Goal: Browse casually

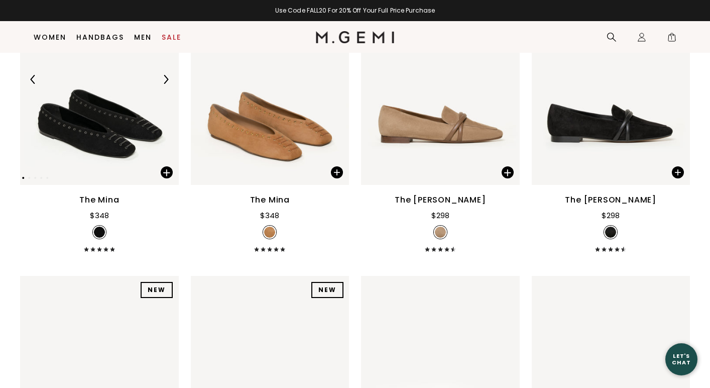
scroll to position [229, 0]
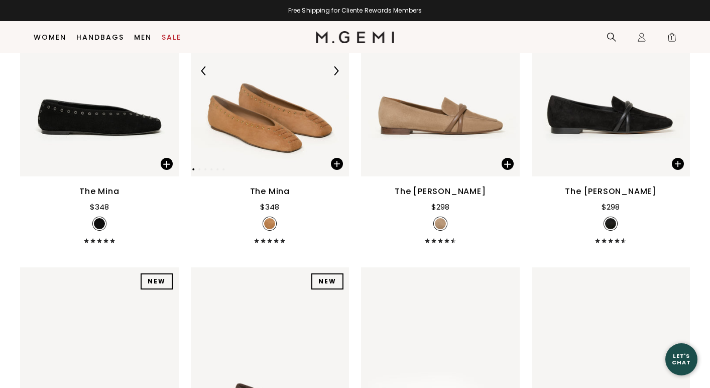
click at [335, 75] on div at bounding box center [336, 71] width 16 height 16
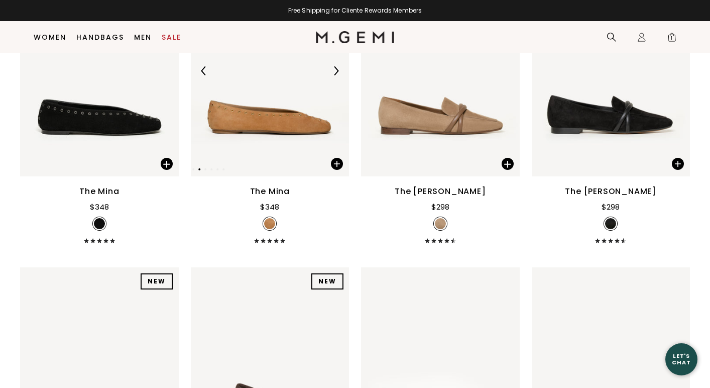
click at [335, 75] on div at bounding box center [336, 71] width 16 height 16
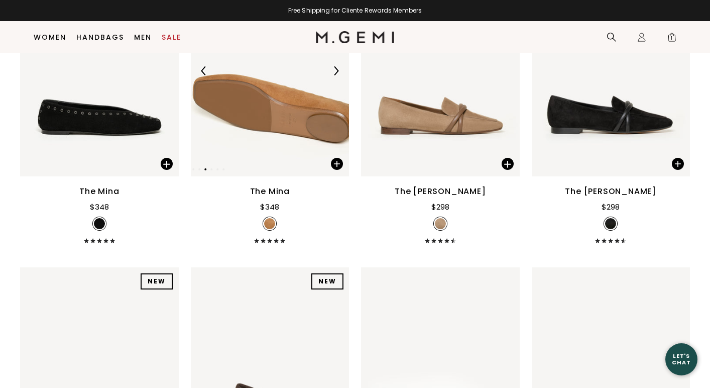
click at [335, 75] on div at bounding box center [336, 71] width 16 height 16
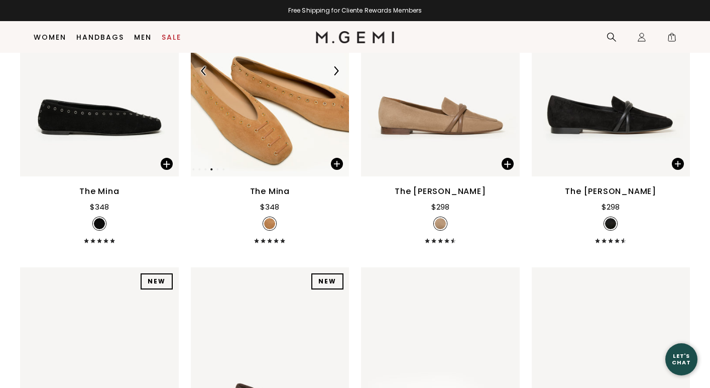
click at [335, 75] on div at bounding box center [336, 71] width 16 height 16
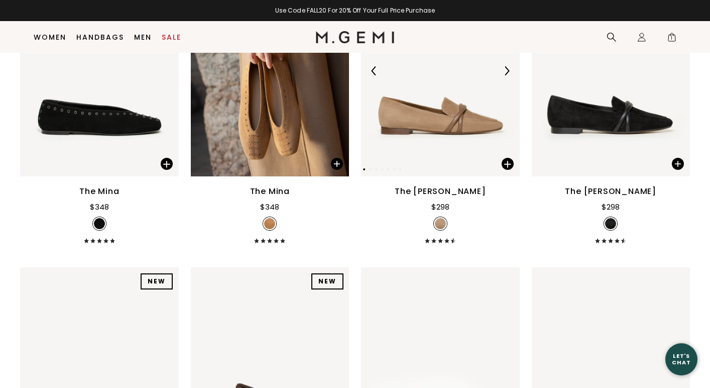
click at [506, 72] on img at bounding box center [506, 70] width 9 height 9
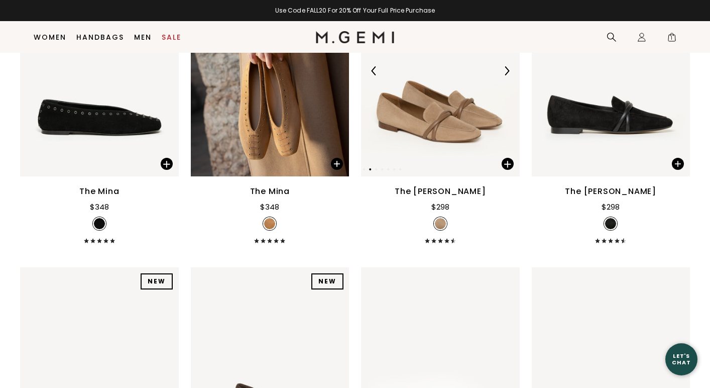
click at [506, 72] on img at bounding box center [506, 70] width 9 height 9
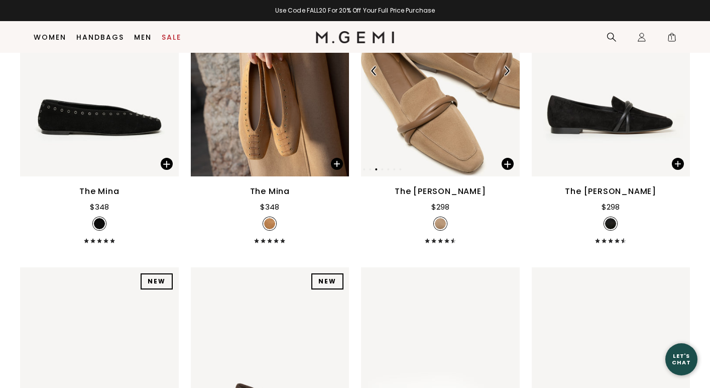
click at [506, 72] on img at bounding box center [506, 70] width 9 height 9
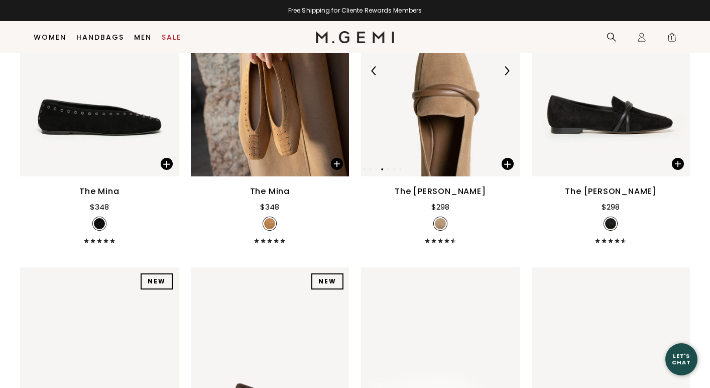
click at [506, 72] on img at bounding box center [506, 70] width 9 height 9
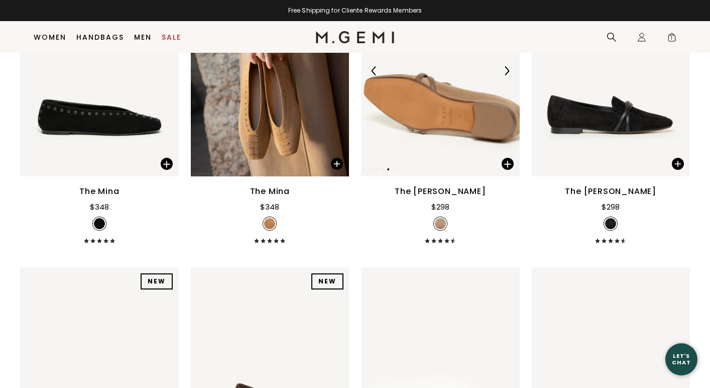
click at [506, 72] on img at bounding box center [506, 70] width 9 height 9
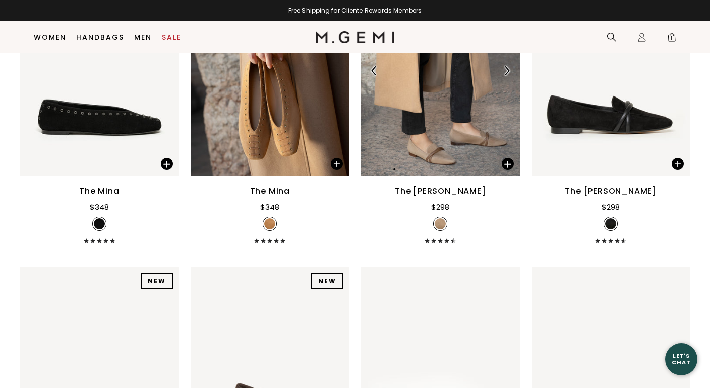
click at [506, 72] on img at bounding box center [506, 70] width 9 height 9
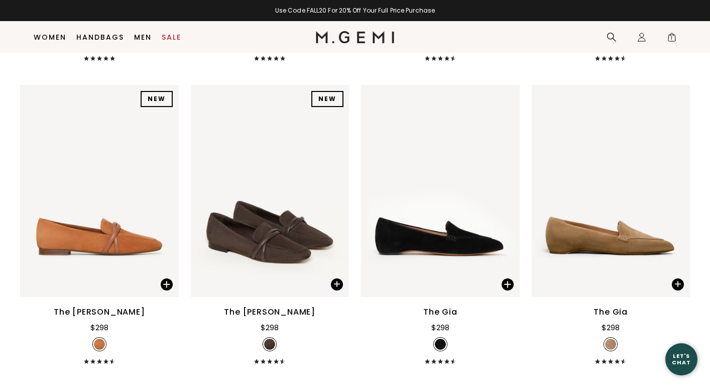
scroll to position [413, 0]
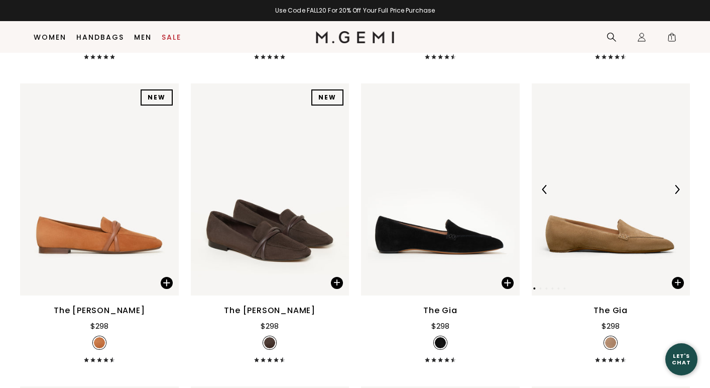
click at [676, 186] on img at bounding box center [676, 189] width 9 height 9
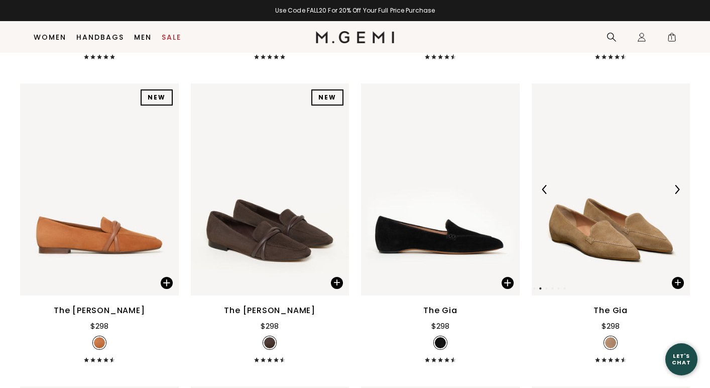
click at [676, 186] on img at bounding box center [676, 189] width 9 height 9
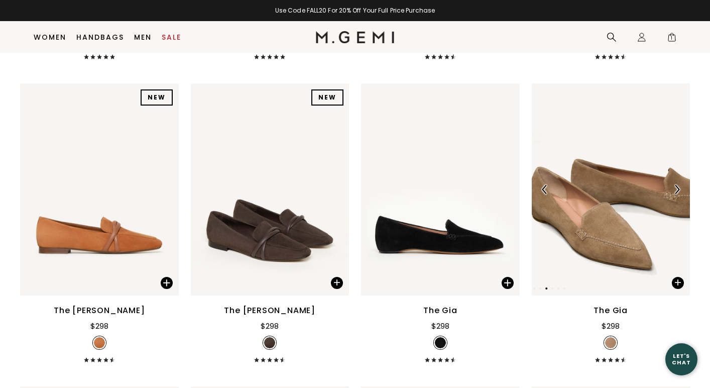
click at [676, 187] on img at bounding box center [676, 189] width 9 height 9
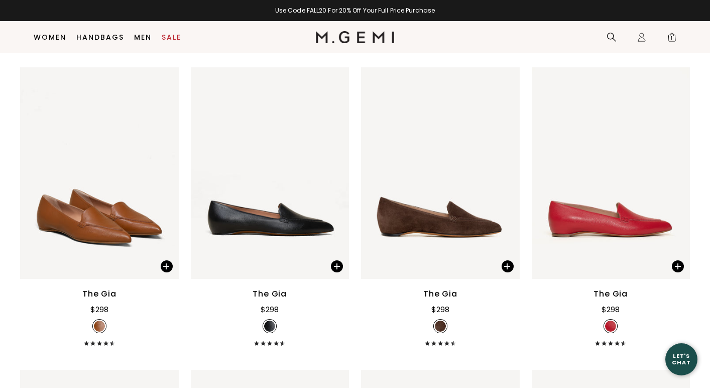
scroll to position [745, 0]
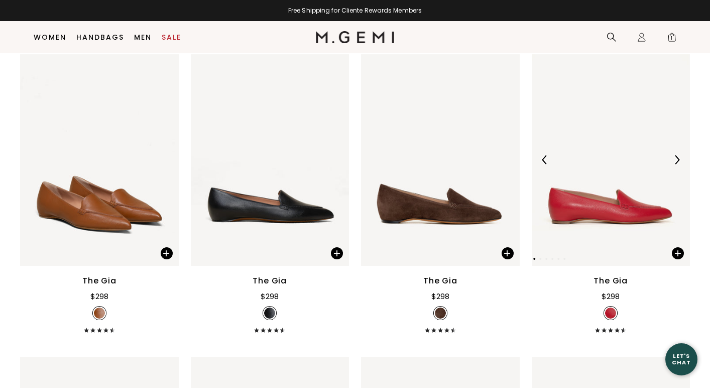
click at [681, 160] on img at bounding box center [676, 159] width 9 height 9
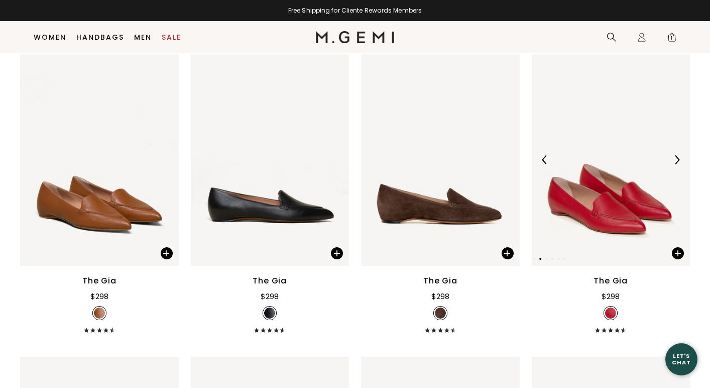
click at [679, 161] on img at bounding box center [676, 159] width 9 height 9
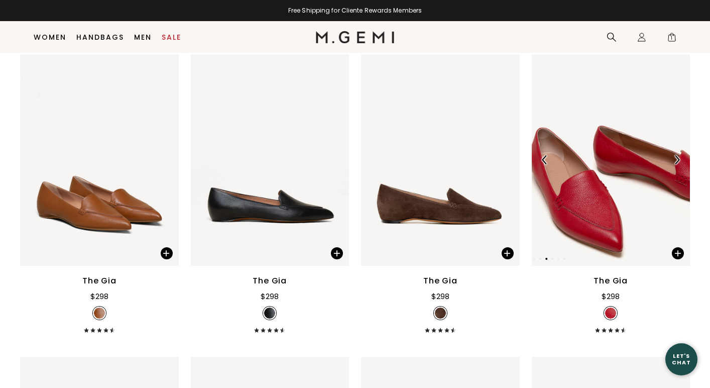
click at [679, 162] on img at bounding box center [676, 159] width 9 height 9
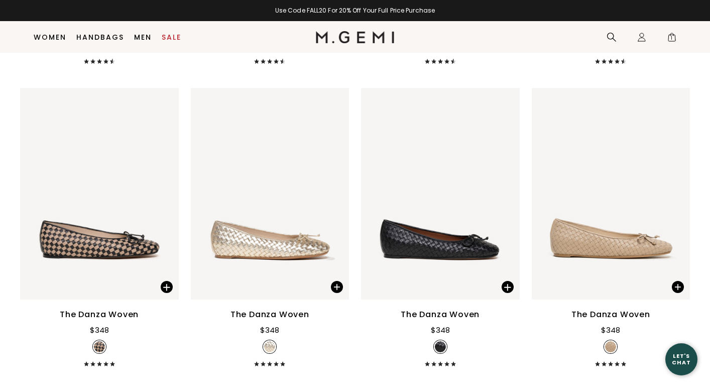
scroll to position [1018, 0]
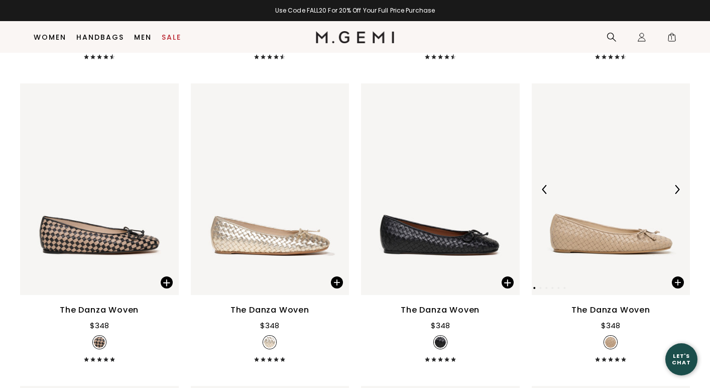
click at [678, 187] on img at bounding box center [676, 189] width 9 height 9
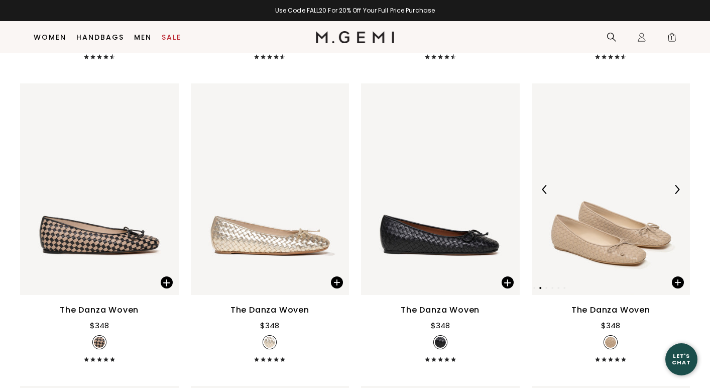
click at [678, 187] on img at bounding box center [676, 189] width 9 height 9
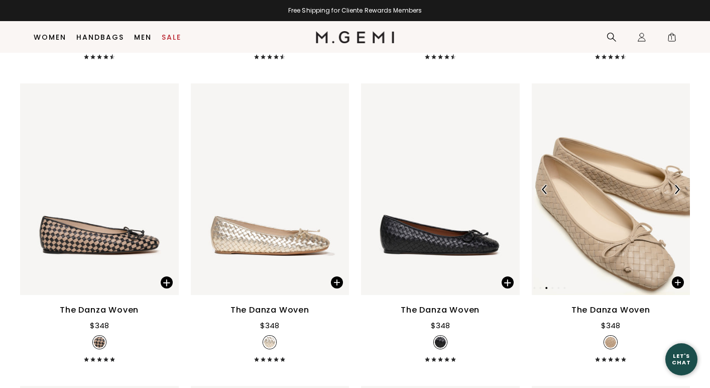
click at [678, 187] on img at bounding box center [676, 189] width 9 height 9
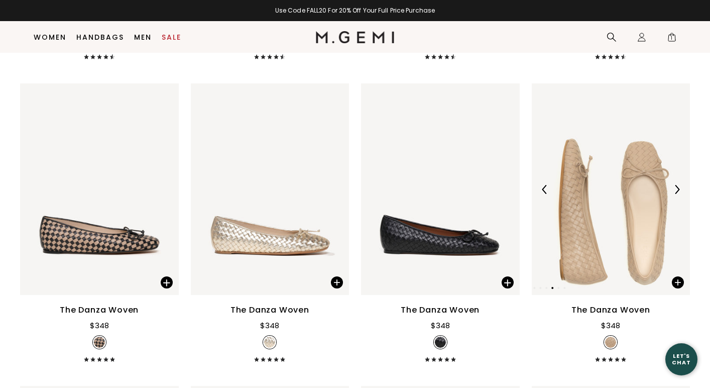
click at [678, 187] on img at bounding box center [676, 189] width 9 height 9
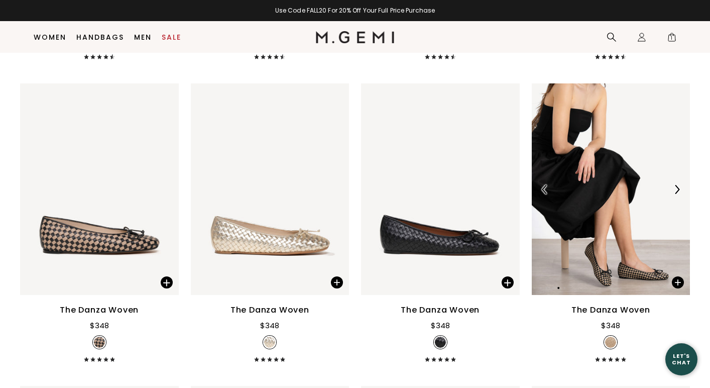
click at [678, 187] on img at bounding box center [676, 189] width 9 height 9
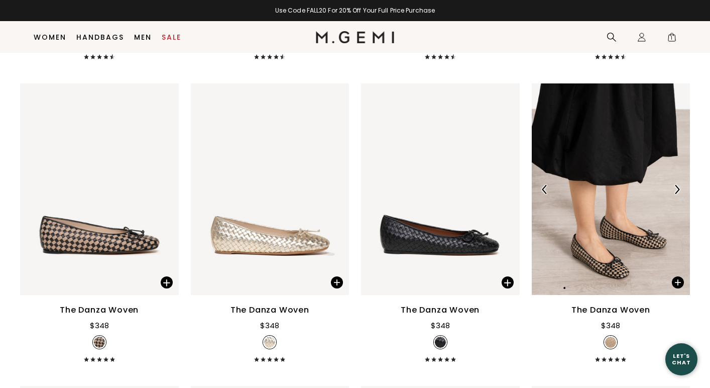
click at [678, 187] on img at bounding box center [676, 189] width 9 height 9
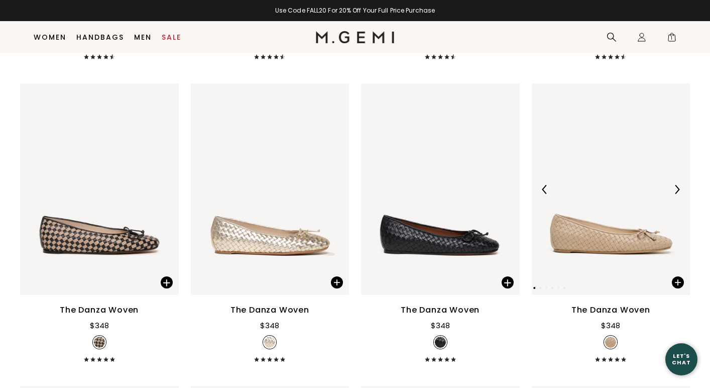
click at [678, 187] on img at bounding box center [676, 189] width 9 height 9
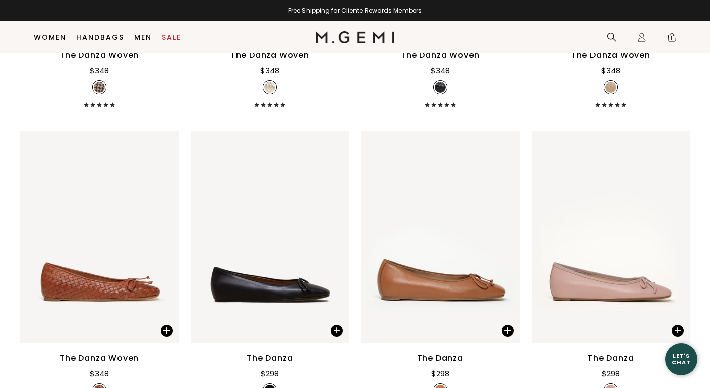
scroll to position [1384, 0]
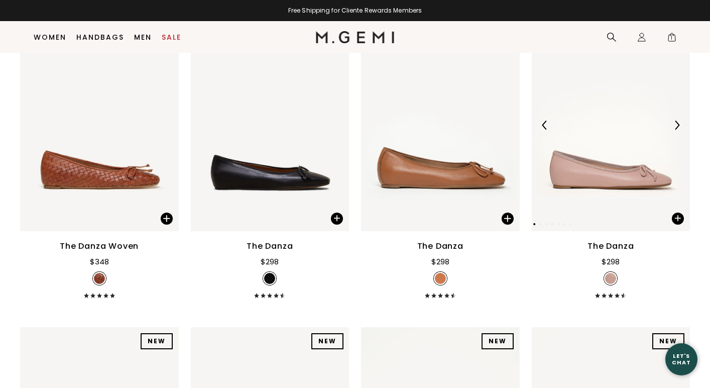
click at [676, 125] on img at bounding box center [676, 125] width 9 height 9
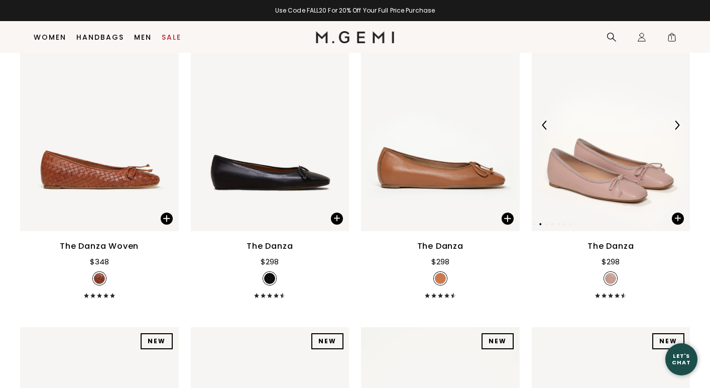
click at [676, 126] on img at bounding box center [676, 125] width 9 height 9
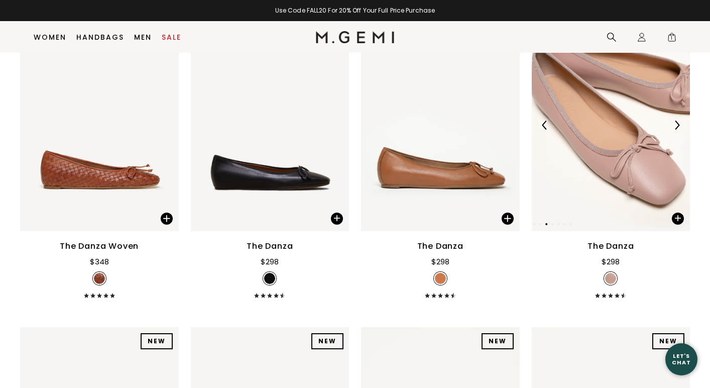
click at [677, 127] on img at bounding box center [676, 125] width 9 height 9
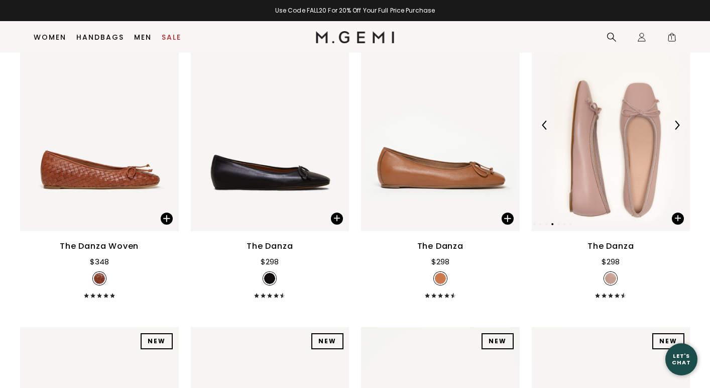
click at [678, 128] on img at bounding box center [676, 125] width 9 height 9
